Goal: Register for event/course

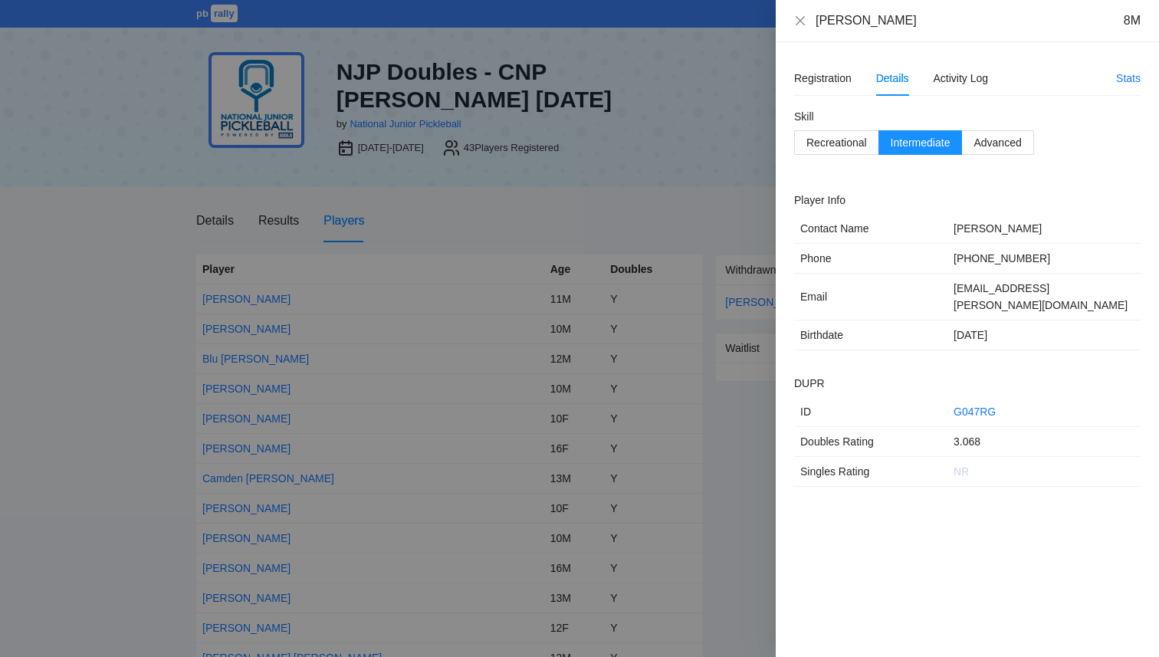
scroll to position [372, 0]
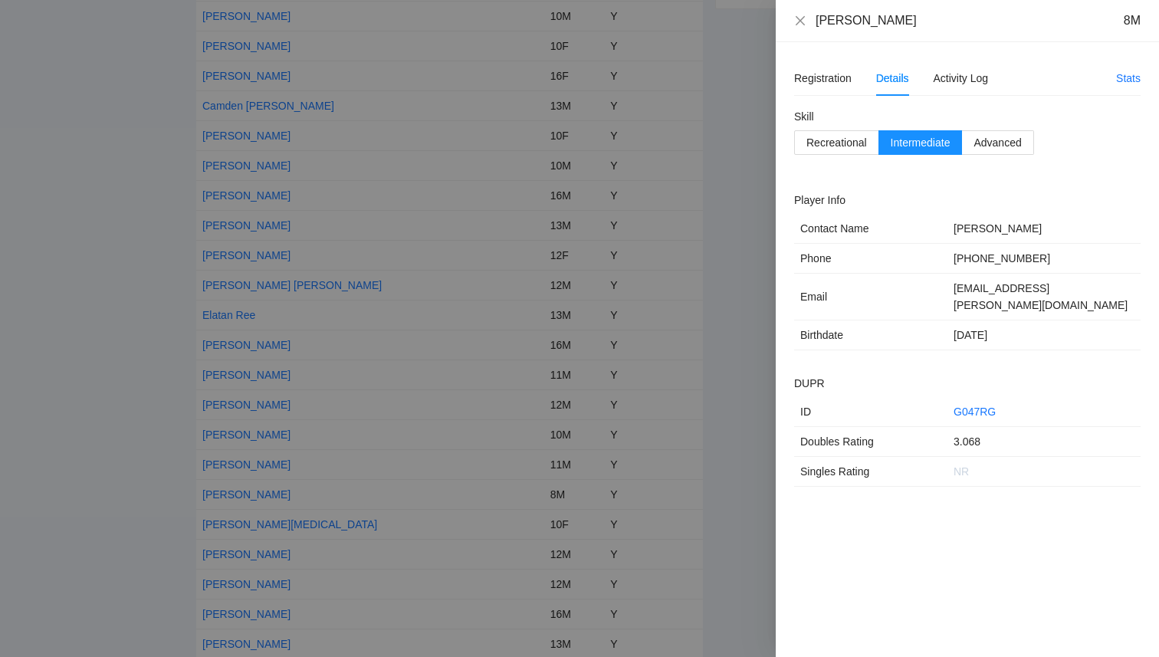
click at [119, 248] on div at bounding box center [579, 328] width 1159 height 657
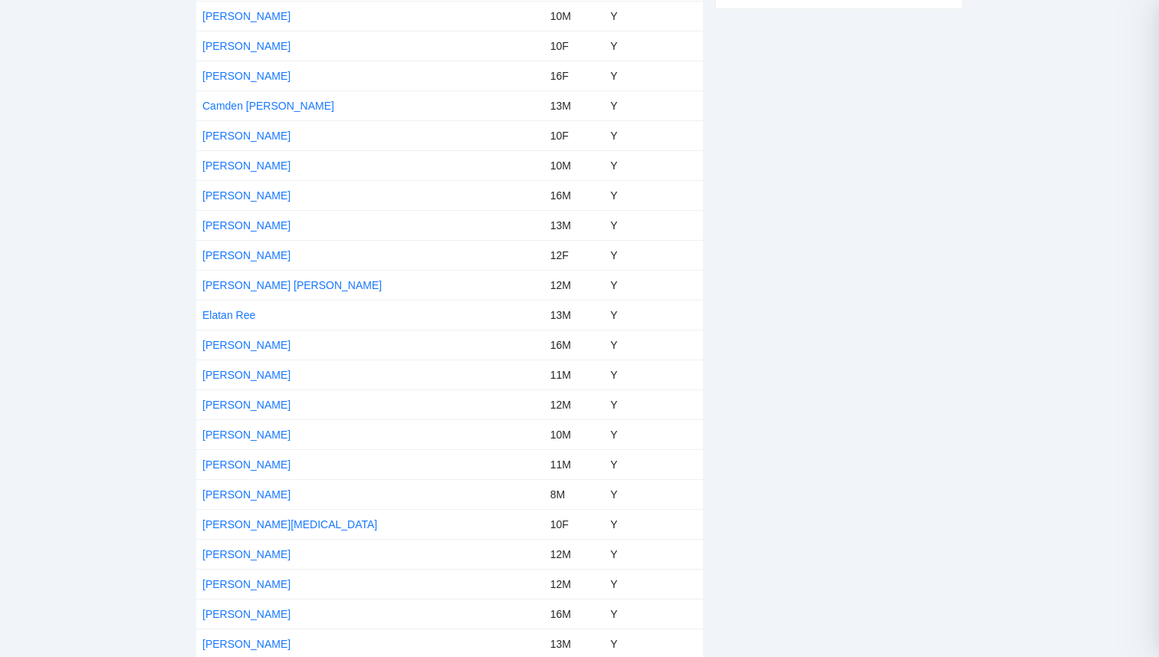
scroll to position [0, 0]
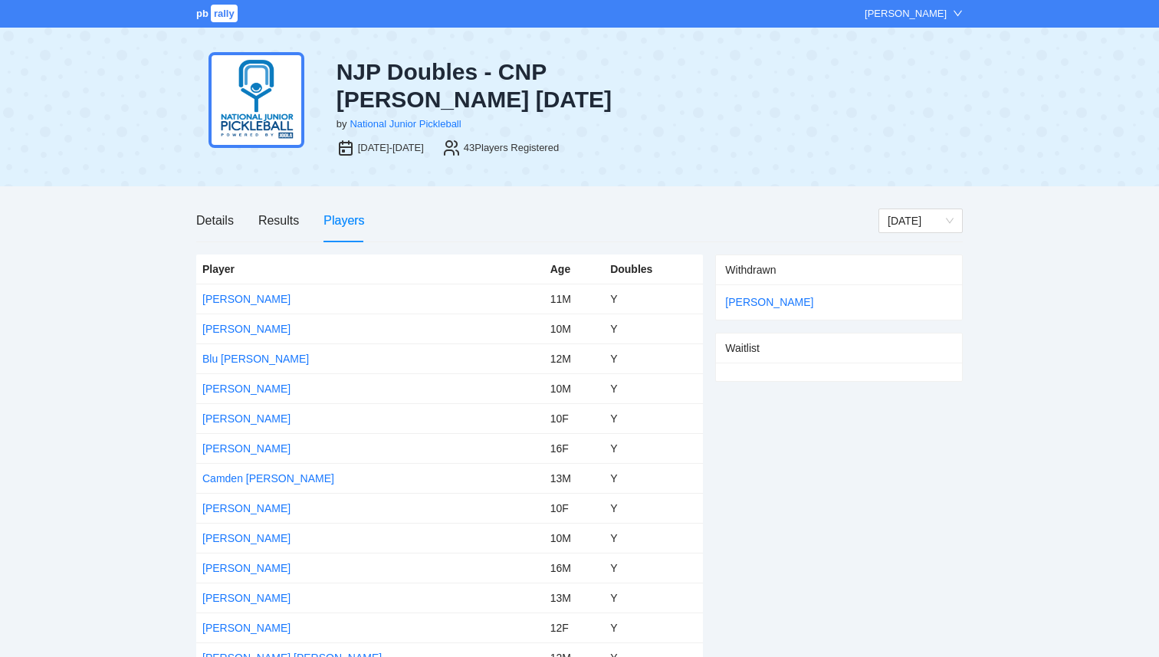
click at [212, 14] on span "rally" at bounding box center [224, 14] width 27 height 18
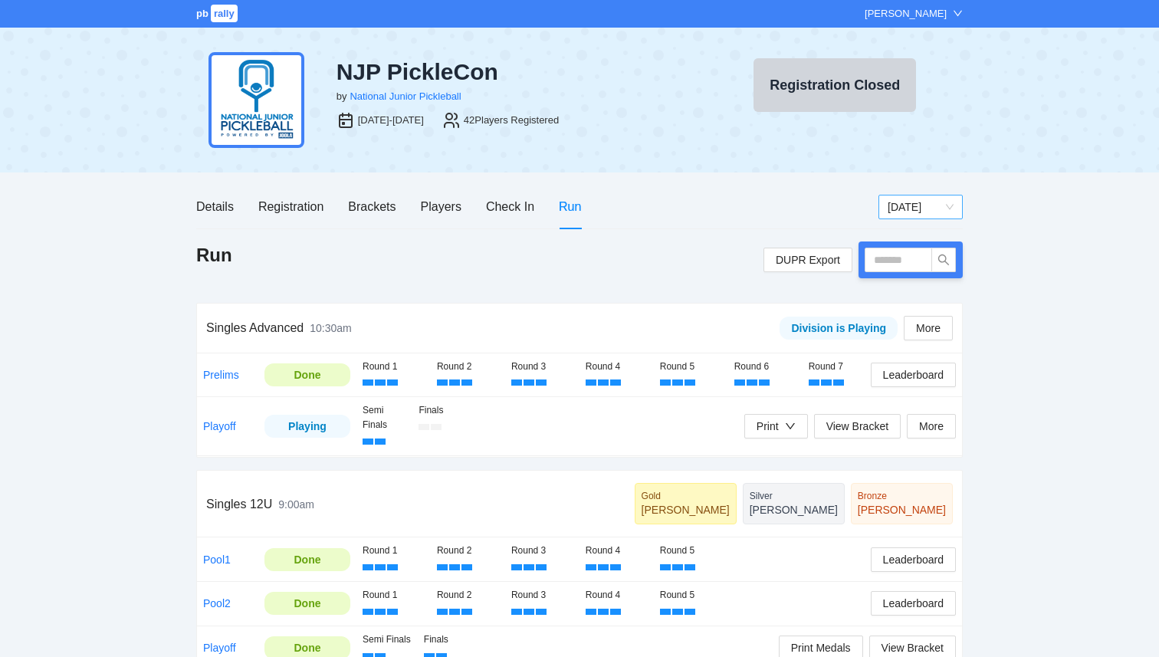
click at [929, 208] on span "[DATE]" at bounding box center [920, 206] width 66 height 23
click at [928, 232] on div "[DATE]" at bounding box center [920, 236] width 66 height 17
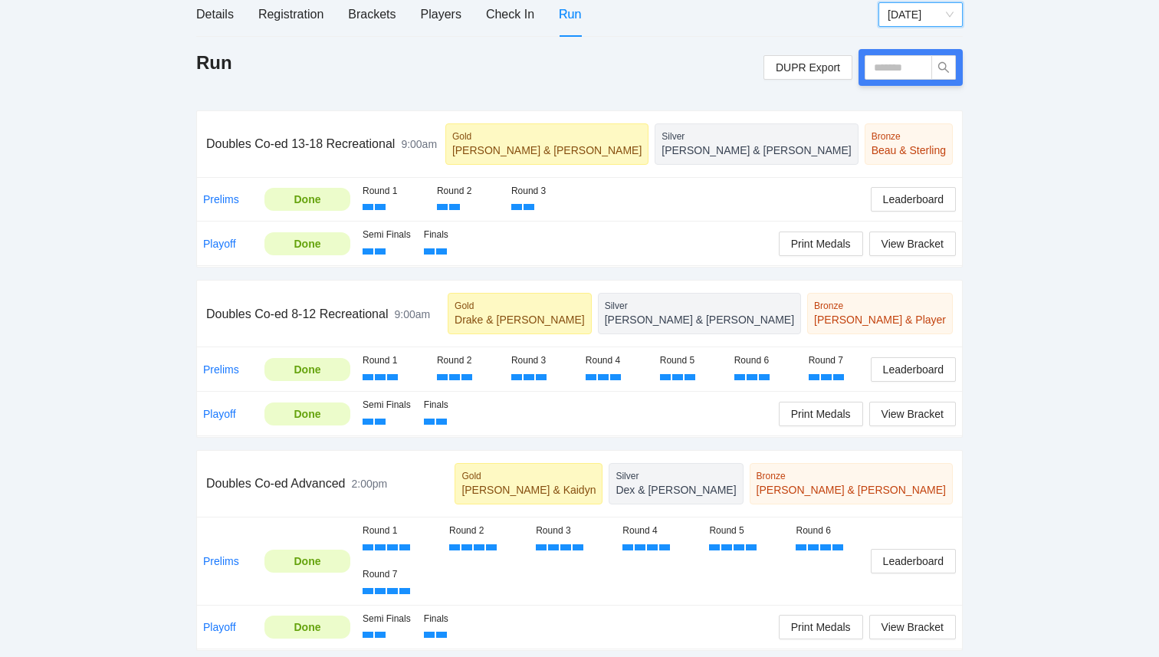
scroll to position [198, 0]
